Goal: Task Accomplishment & Management: Complete application form

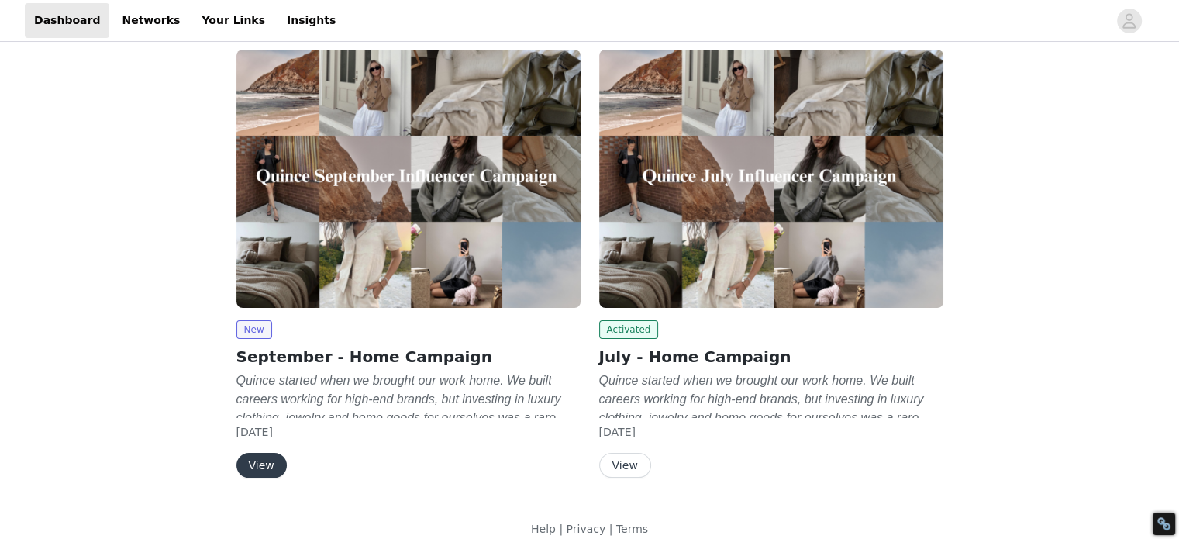
scroll to position [104, 0]
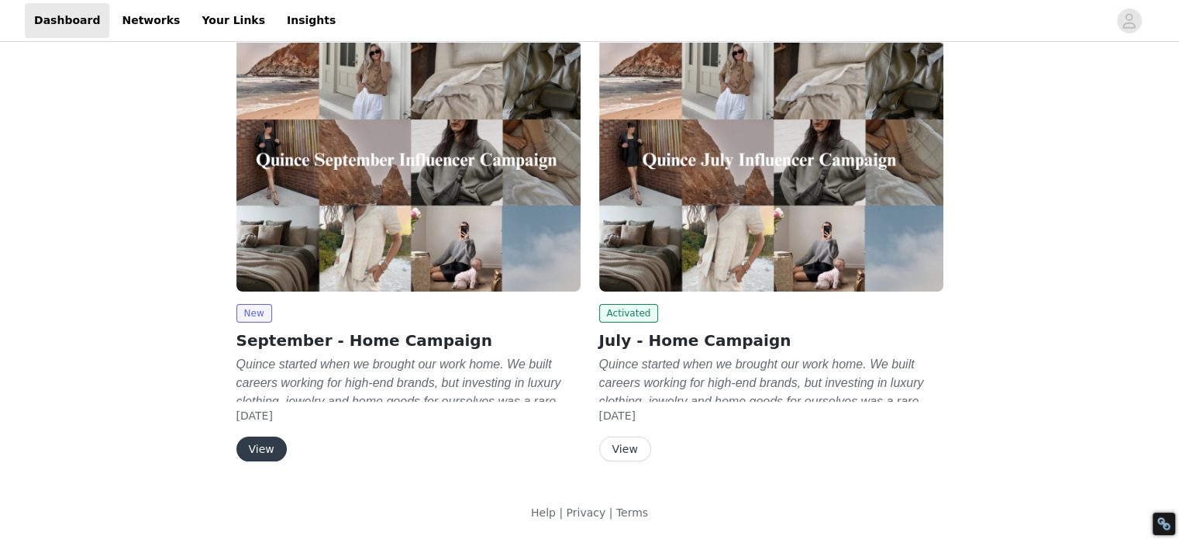
click at [254, 442] on button "View" at bounding box center [262, 449] width 50 height 25
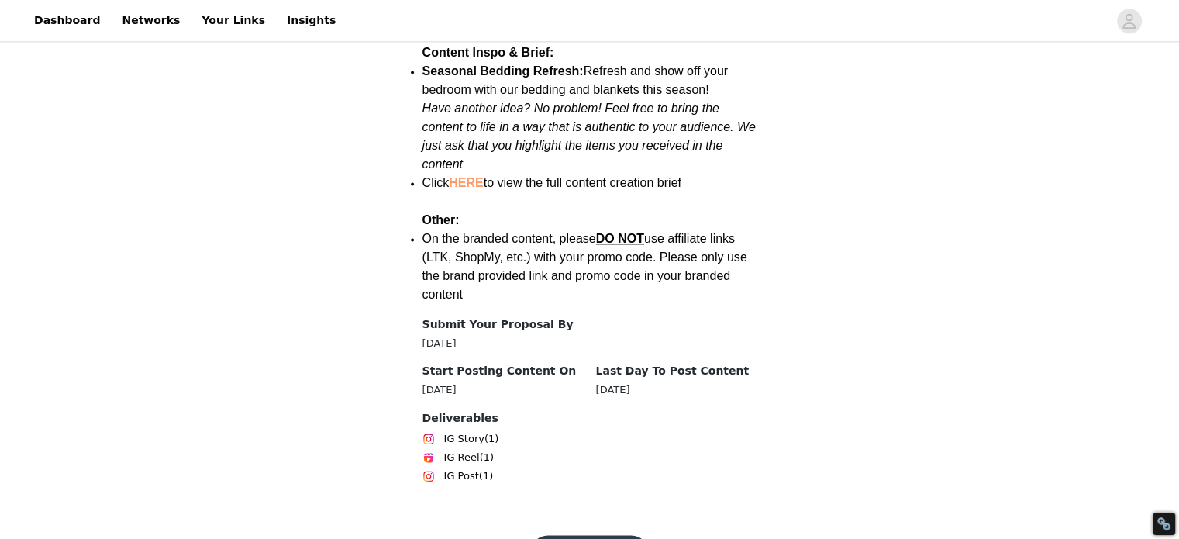
scroll to position [2182, 0]
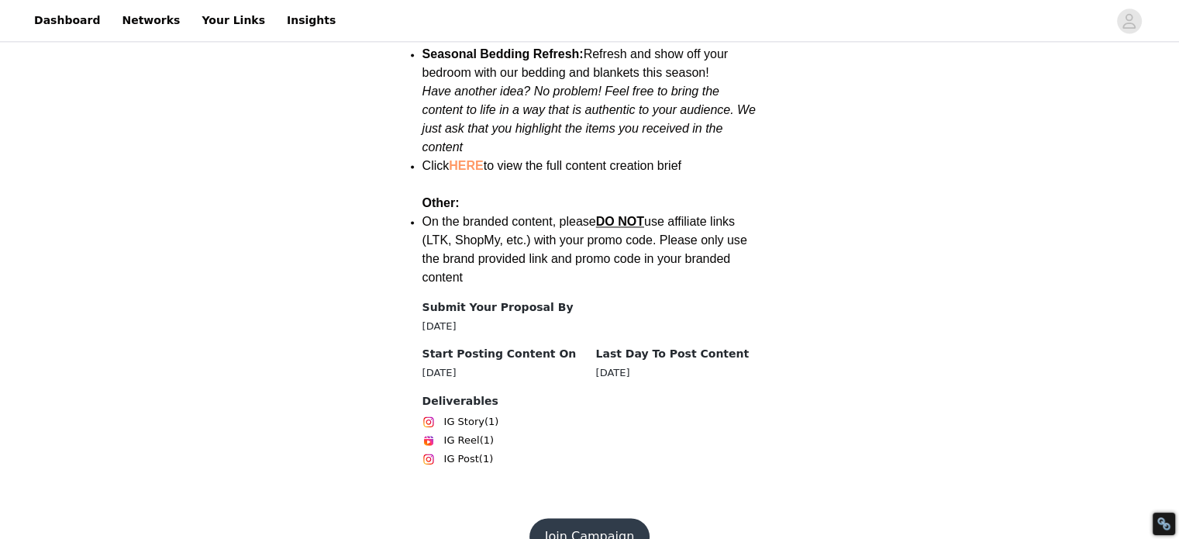
click at [603, 518] on button "Join Campaign" at bounding box center [590, 536] width 120 height 37
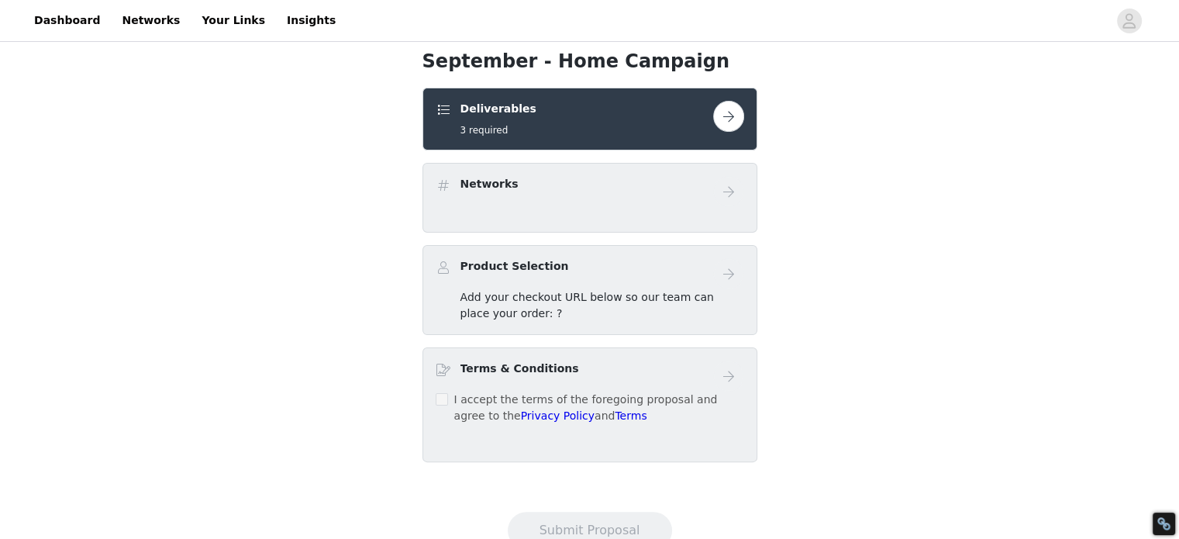
scroll to position [294, 0]
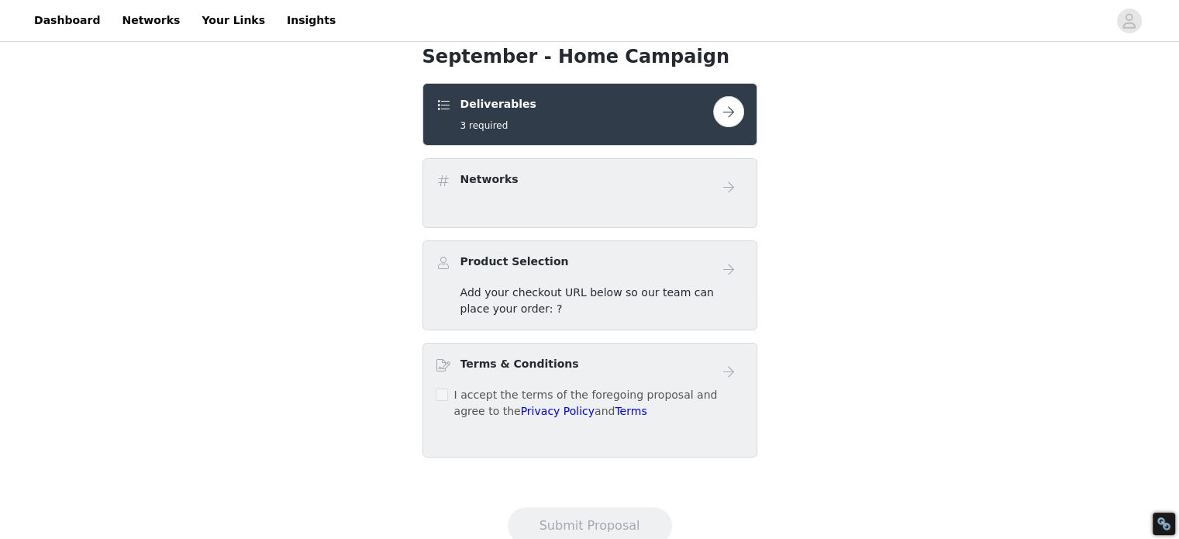
click at [504, 297] on span "Add your checkout URL below so our team can place your order: ?" at bounding box center [588, 300] width 254 height 29
click at [725, 106] on button "button" at bounding box center [728, 111] width 31 height 31
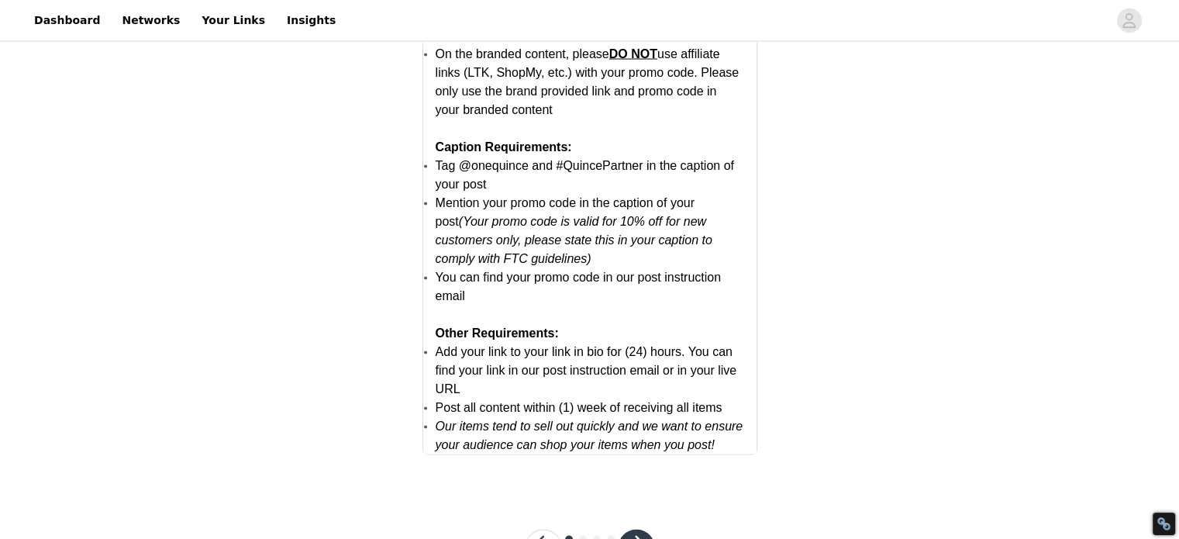
scroll to position [3127, 0]
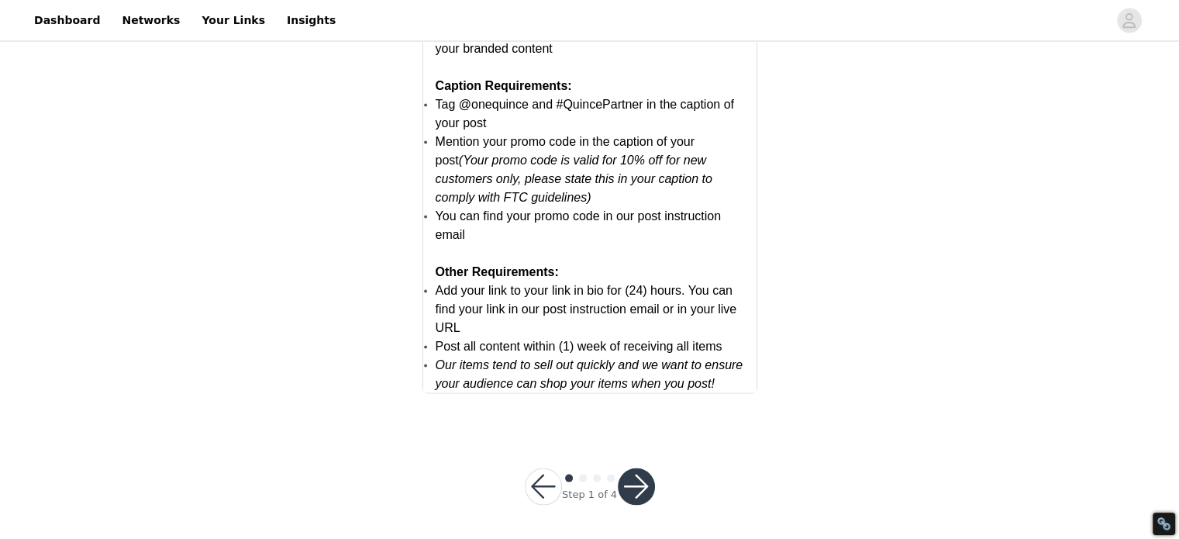
click at [639, 482] on button "button" at bounding box center [636, 486] width 37 height 37
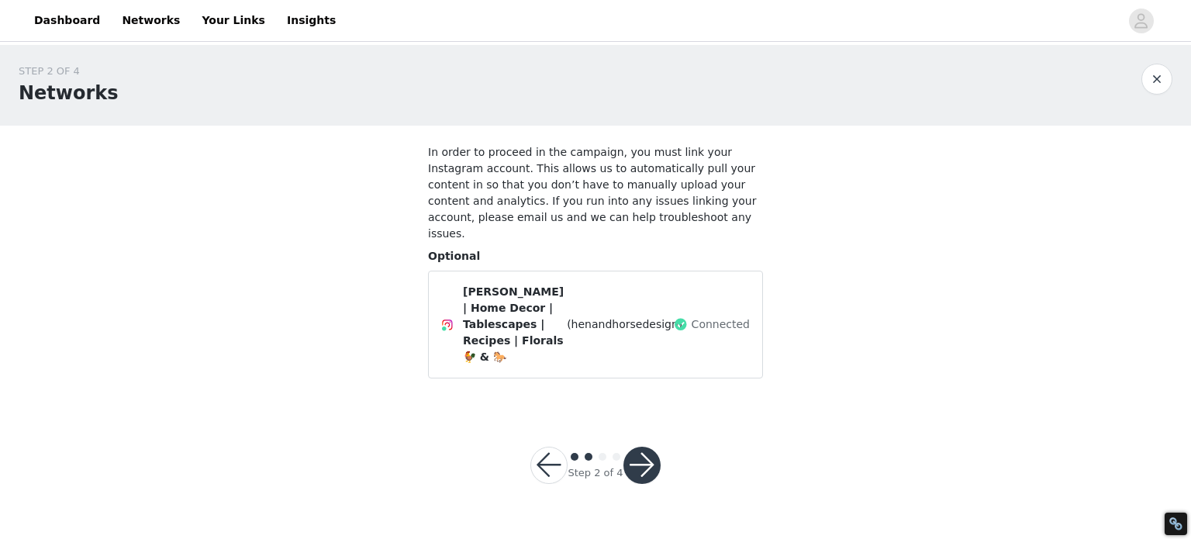
click at [643, 311] on div "Susan | Home Decor | Tablescapes | Recipes | Florals 🐓 & 🐎 (henandhorsedesign)" at bounding box center [574, 324] width 223 height 81
click at [647, 447] on button "button" at bounding box center [641, 465] width 37 height 37
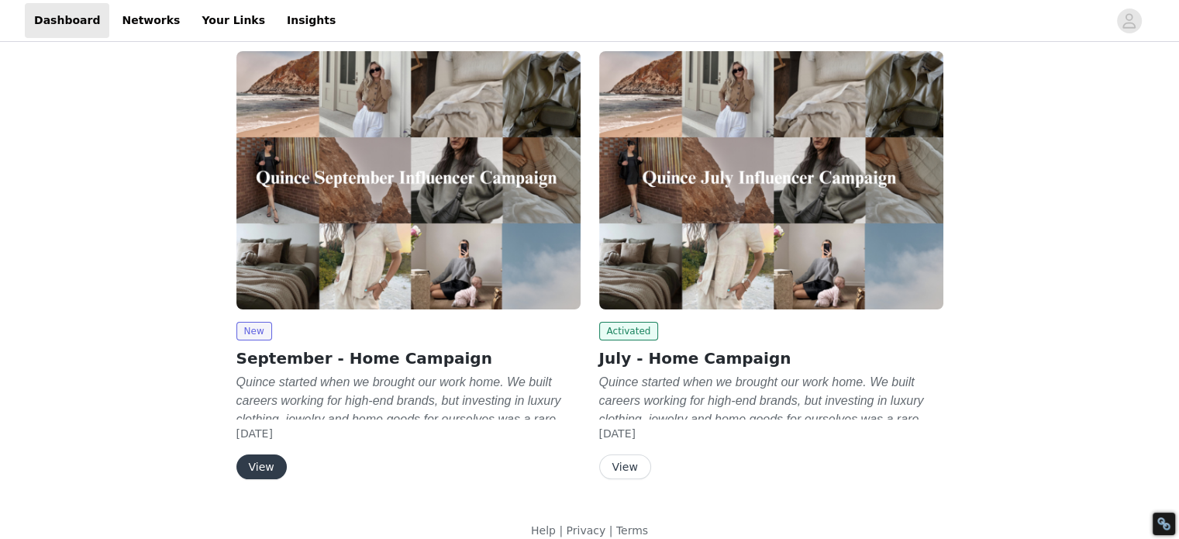
scroll to position [104, 0]
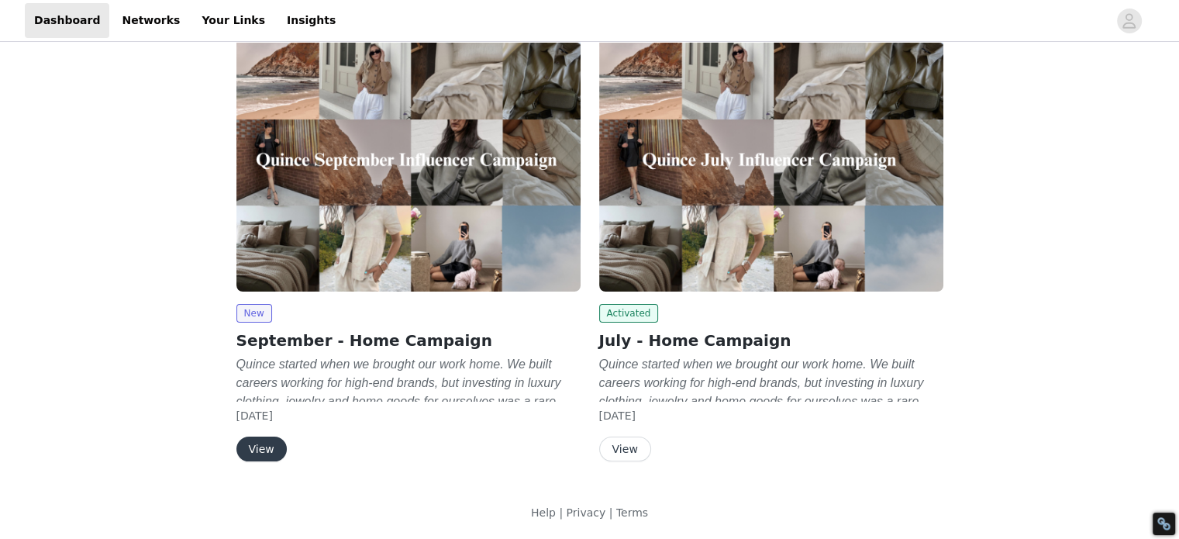
click at [261, 443] on button "View" at bounding box center [262, 449] width 50 height 25
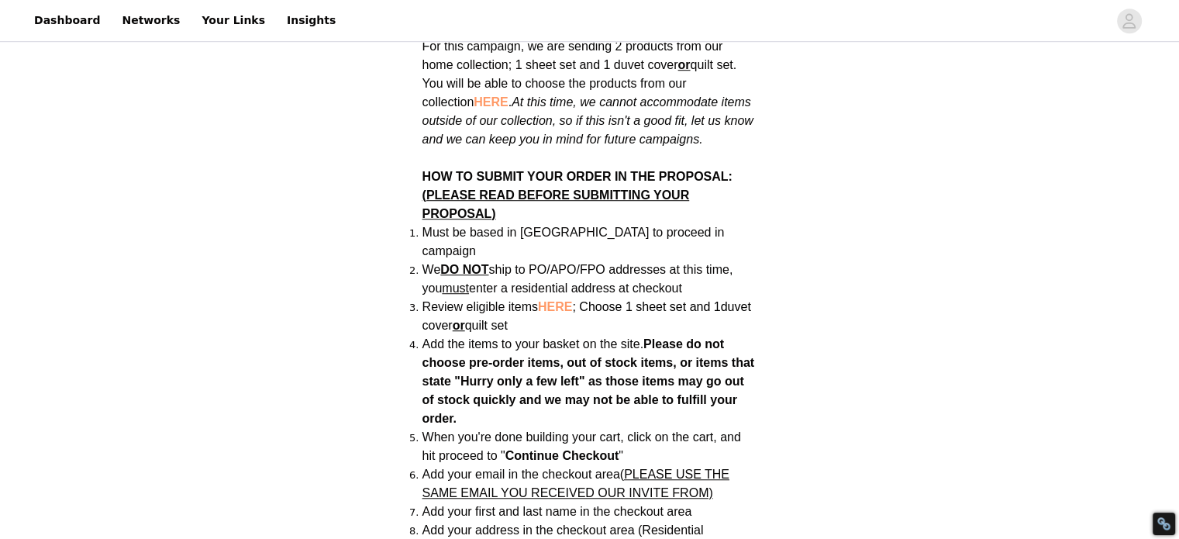
scroll to position [1089, 0]
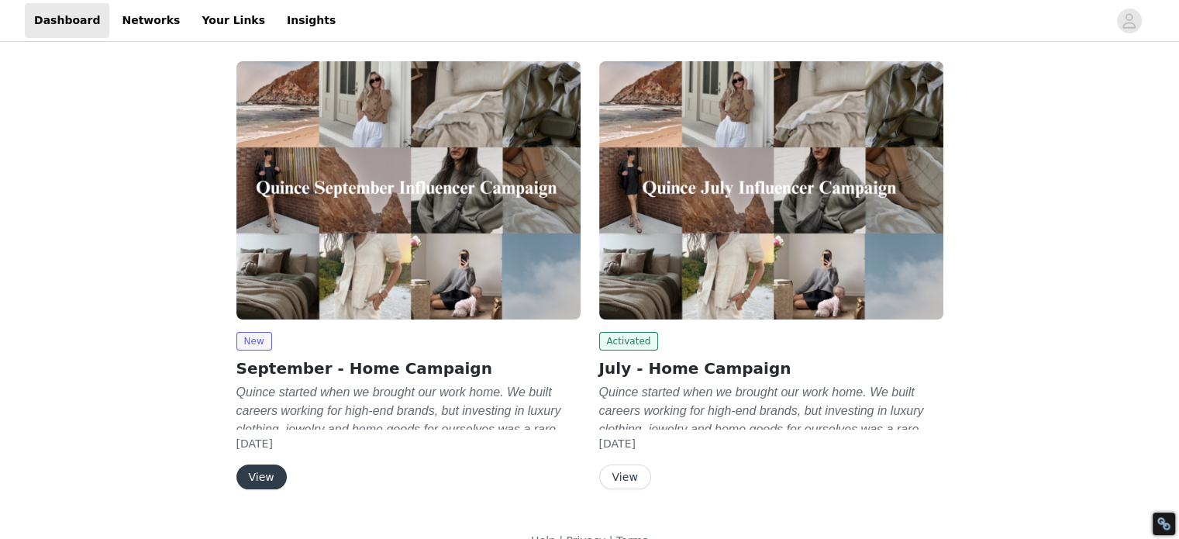
scroll to position [104, 0]
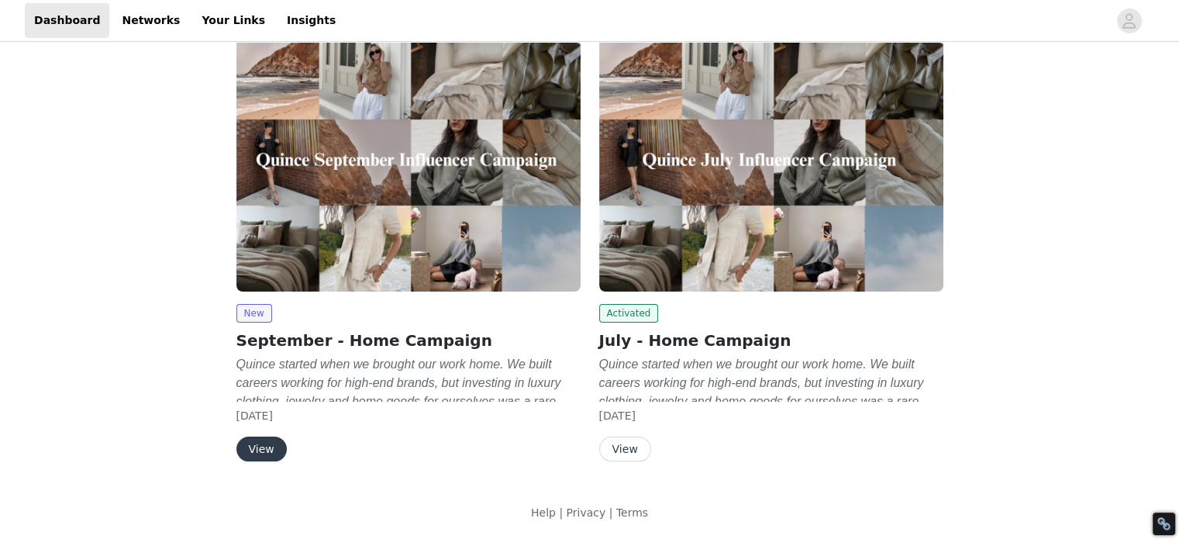
click at [259, 447] on button "View" at bounding box center [262, 449] width 50 height 25
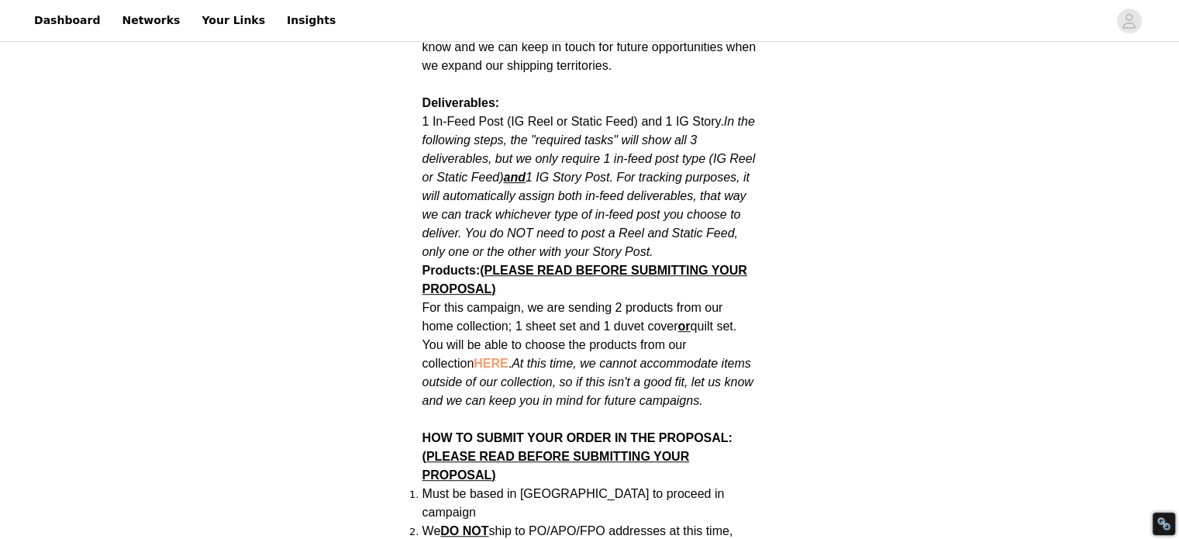
scroll to position [874, 0]
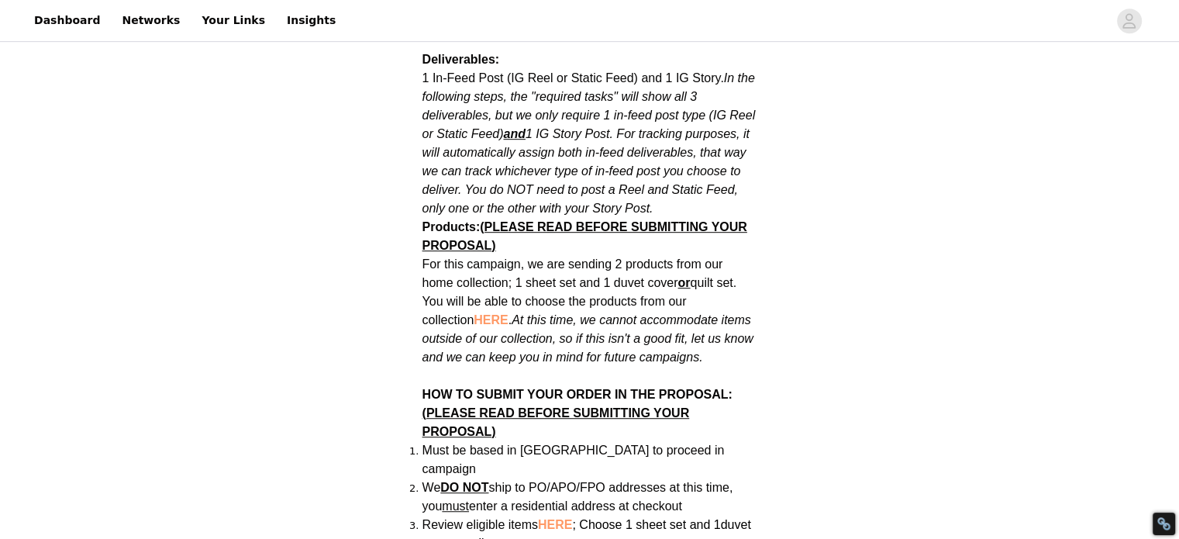
click at [474, 313] on span "HERE" at bounding box center [491, 319] width 34 height 13
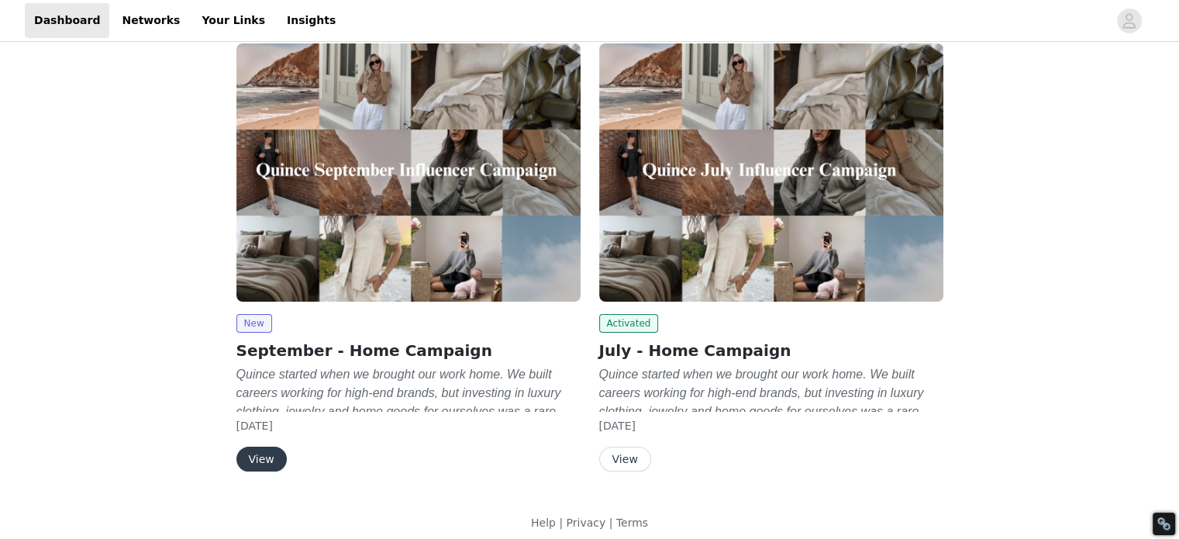
scroll to position [104, 0]
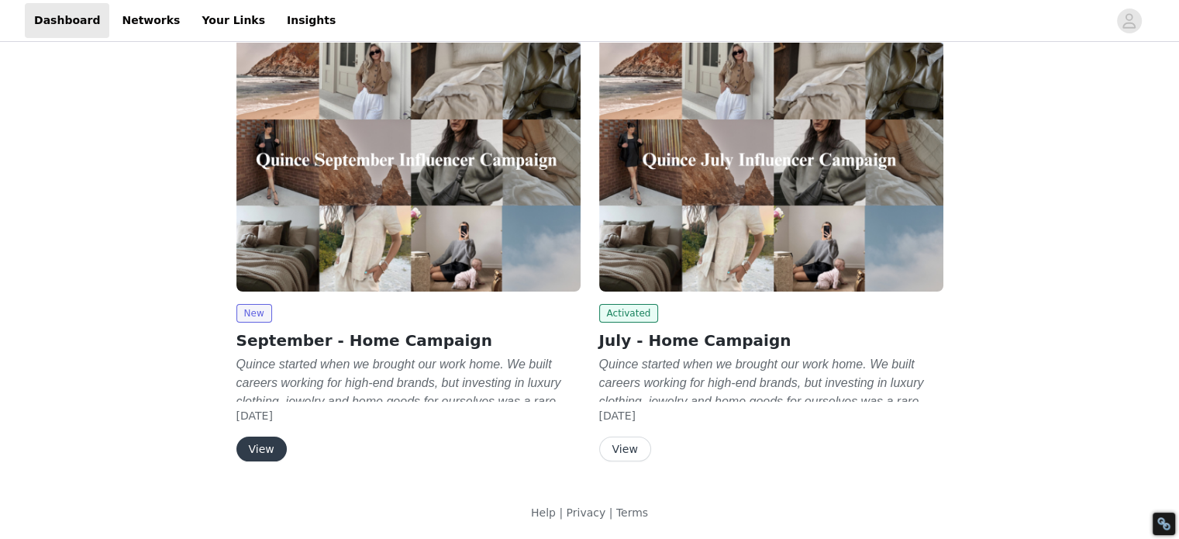
click at [261, 451] on button "View" at bounding box center [262, 449] width 50 height 25
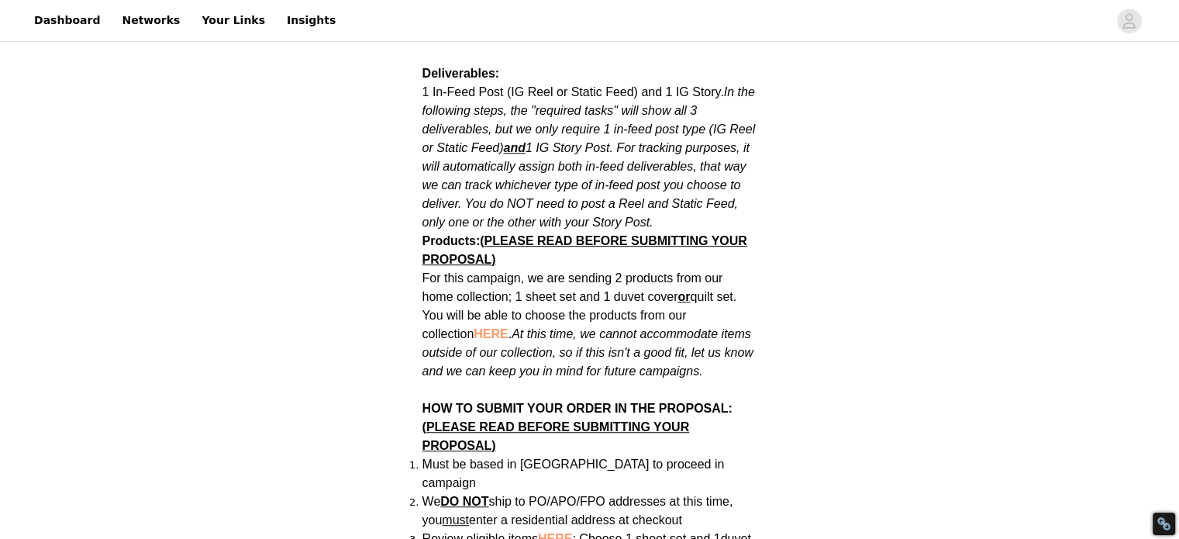
scroll to position [884, 0]
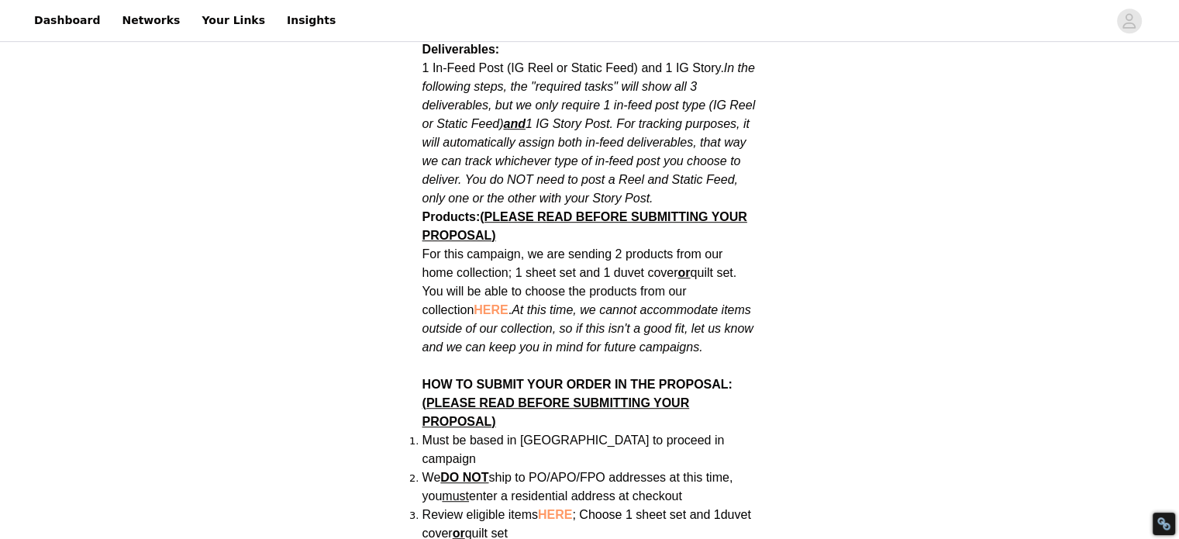
click at [474, 303] on span "HERE" at bounding box center [491, 309] width 34 height 13
